Goal: Transaction & Acquisition: Register for event/course

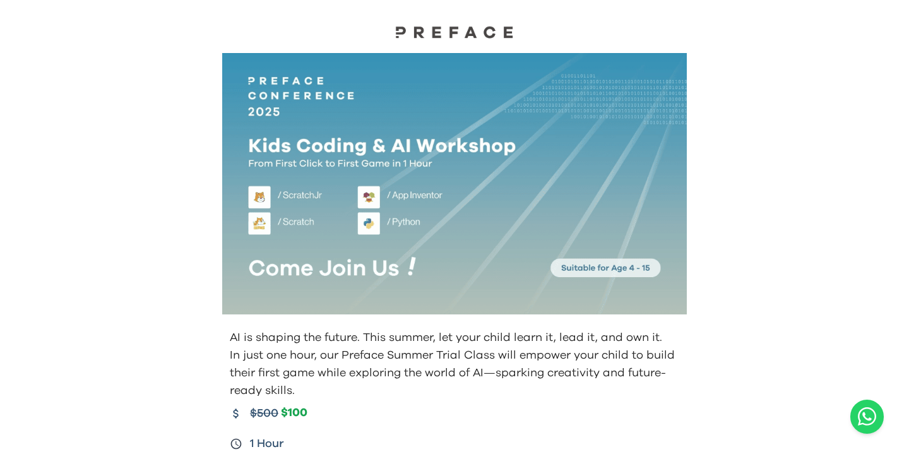
click at [126, 27] on div at bounding box center [454, 21] width 909 height 43
click at [541, 30] on div at bounding box center [454, 21] width 909 height 43
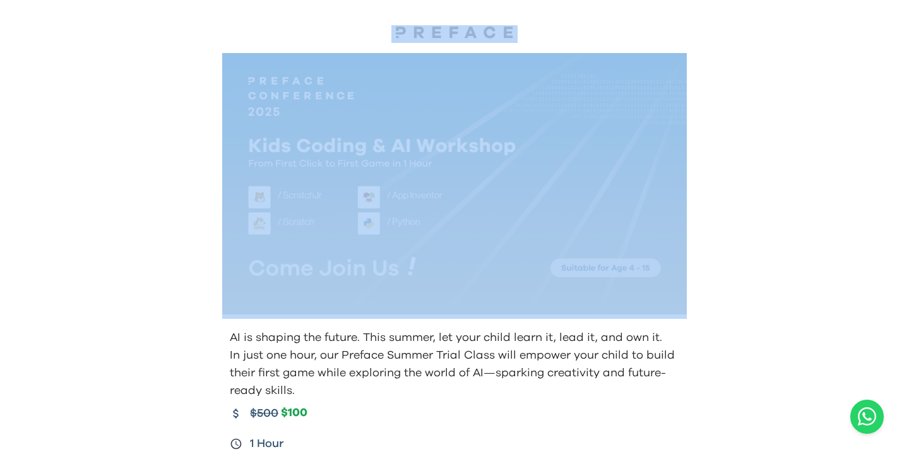
drag, startPoint x: 683, startPoint y: 37, endPoint x: 646, endPoint y: 78, distance: 54.9
click at [660, 30] on div at bounding box center [454, 21] width 909 height 43
